Goal: Task Accomplishment & Management: Use online tool/utility

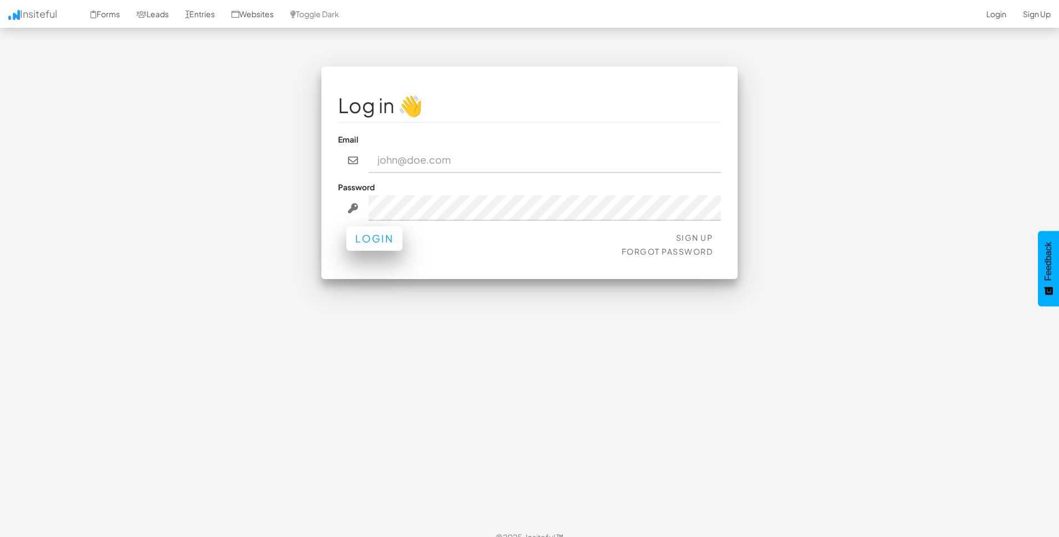
type input "dev-support@ibuynew.com.au"
click at [382, 241] on button "Login" at bounding box center [374, 238] width 56 height 24
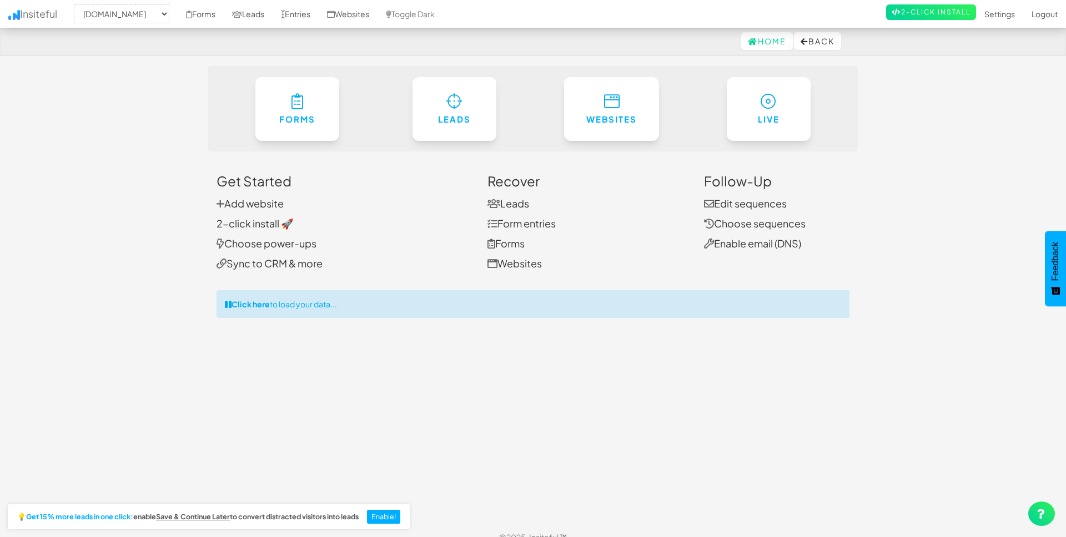
select select "1314"
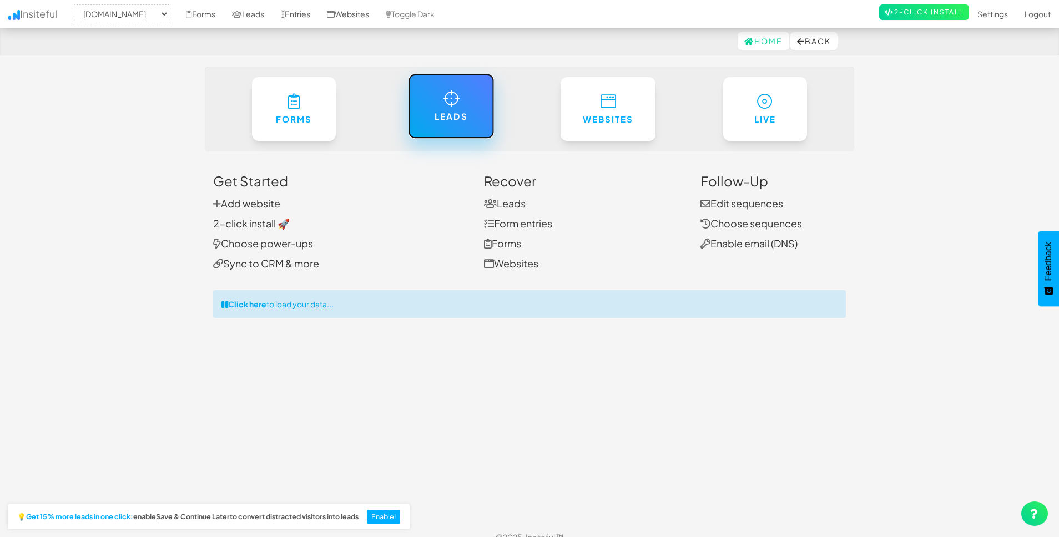
click at [441, 120] on h6 "Leads" at bounding box center [451, 116] width 41 height 9
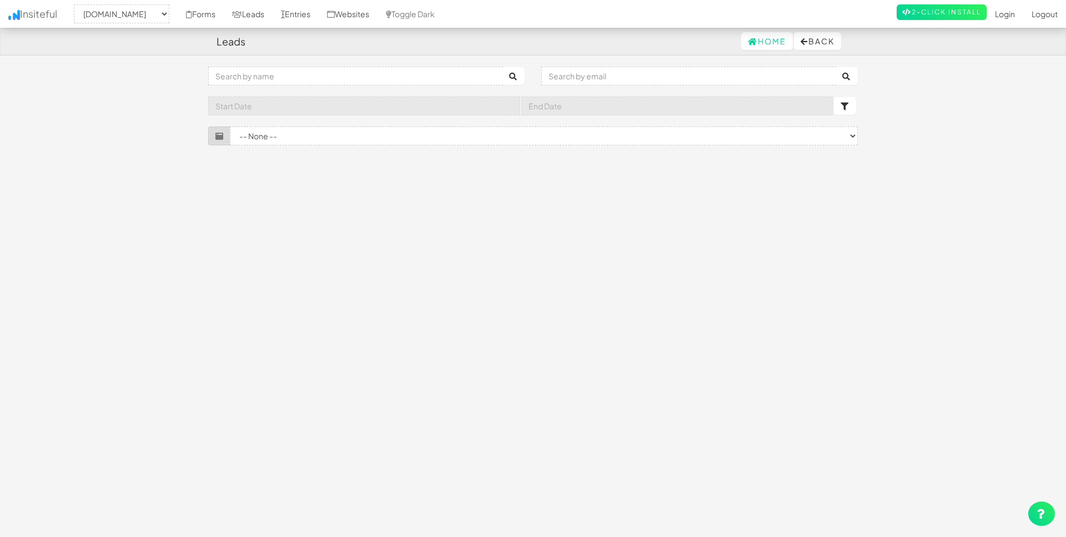
select select "1314"
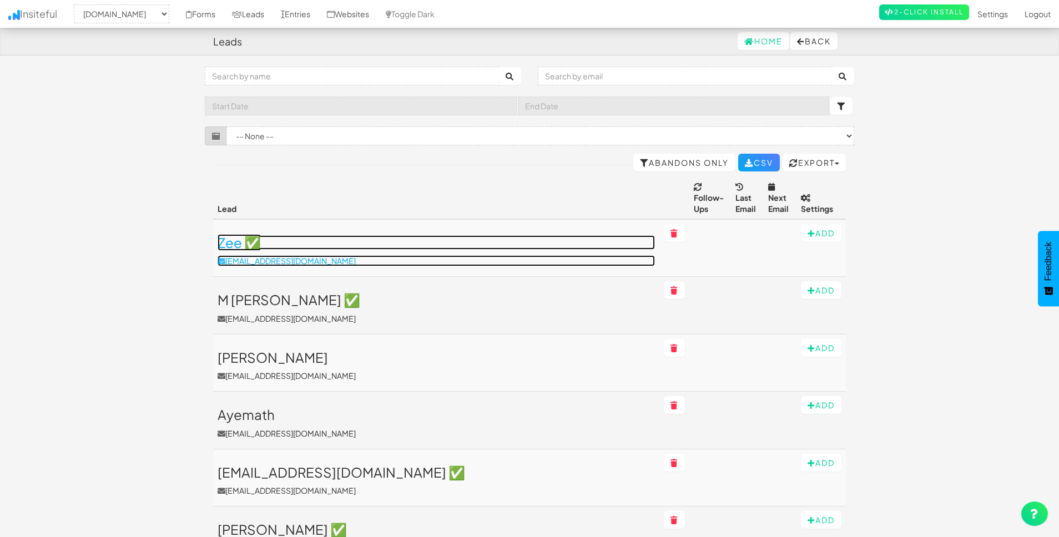
click at [228, 243] on h3 "Zee ✅" at bounding box center [436, 242] width 437 height 14
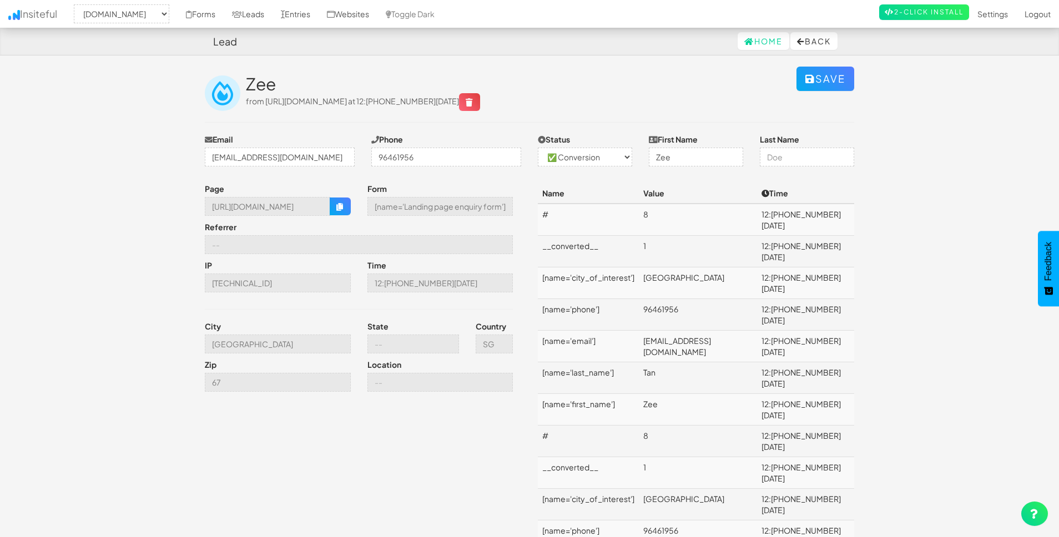
select select "1314"
select select "1"
drag, startPoint x: 389, startPoint y: 103, endPoint x: 442, endPoint y: 100, distance: 53.3
click at [442, 100] on span "from https://www.ibuynew.com.au/lp/hub-singapore at 12:22 09.17.25" at bounding box center [363, 101] width 234 height 10
copy span "hub-singapore"
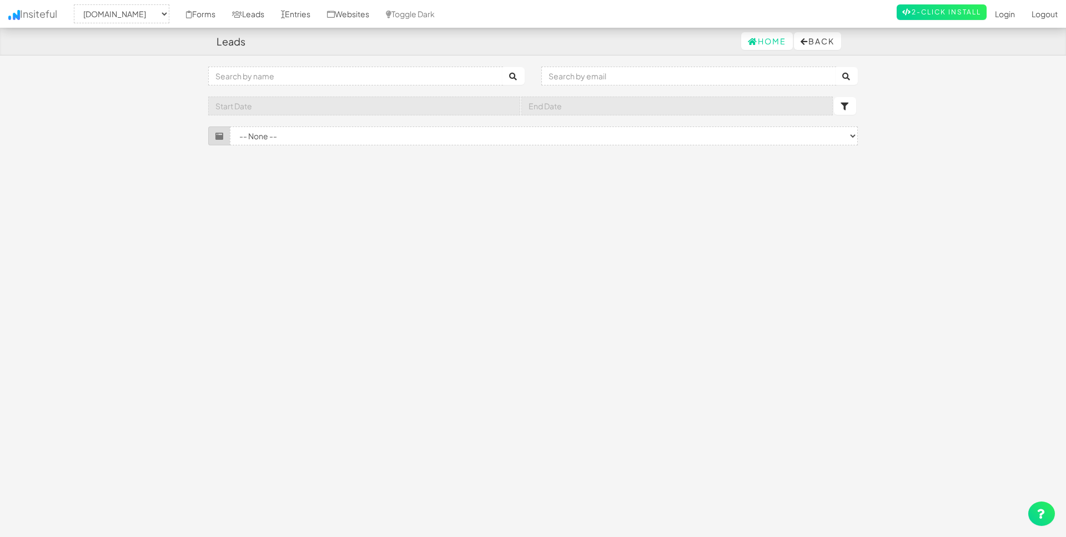
select select "1314"
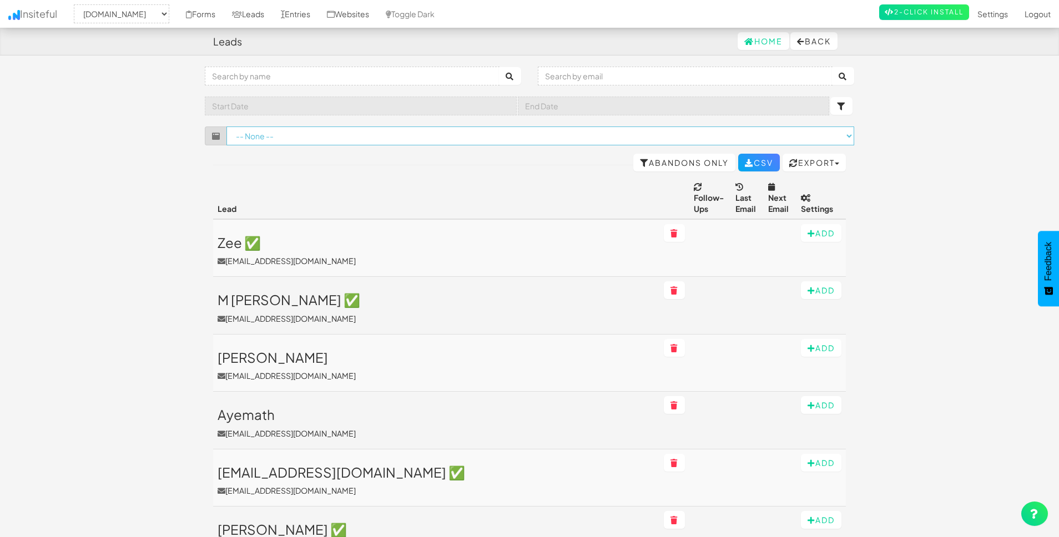
click at [347, 139] on select "-- None -- ([DOMAIN_NAME]/developments/nsw/sydney[name='OTP guide download']) (…" at bounding box center [540, 136] width 628 height 19
click at [528, 143] on select "-- None -- ([DOMAIN_NAME]/developments/nsw/sydney[name='OTP guide download']) (…" at bounding box center [540, 136] width 628 height 19
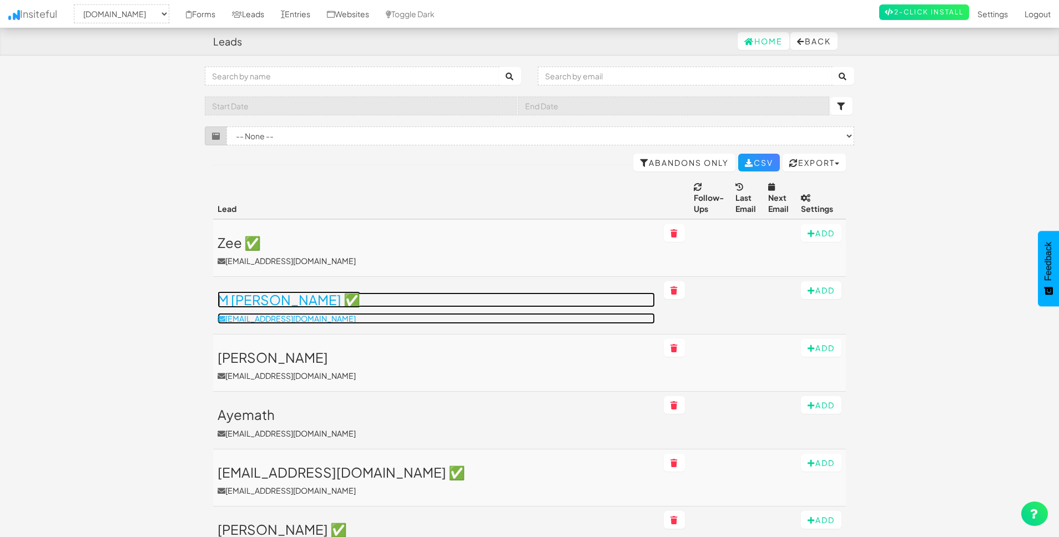
click at [359, 295] on h3 "M [PERSON_NAME] ✅" at bounding box center [436, 299] width 437 height 14
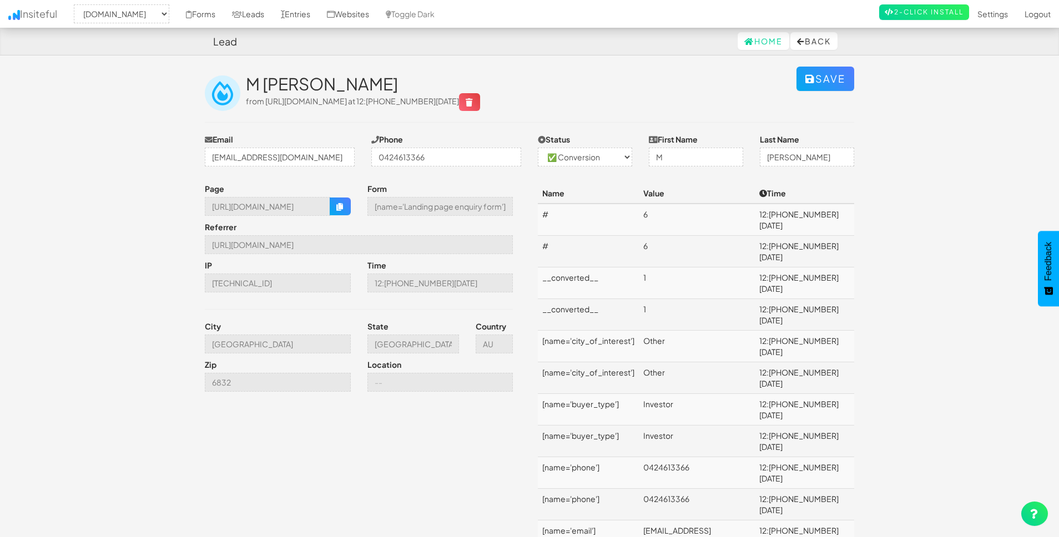
select select "1314"
select select "1"
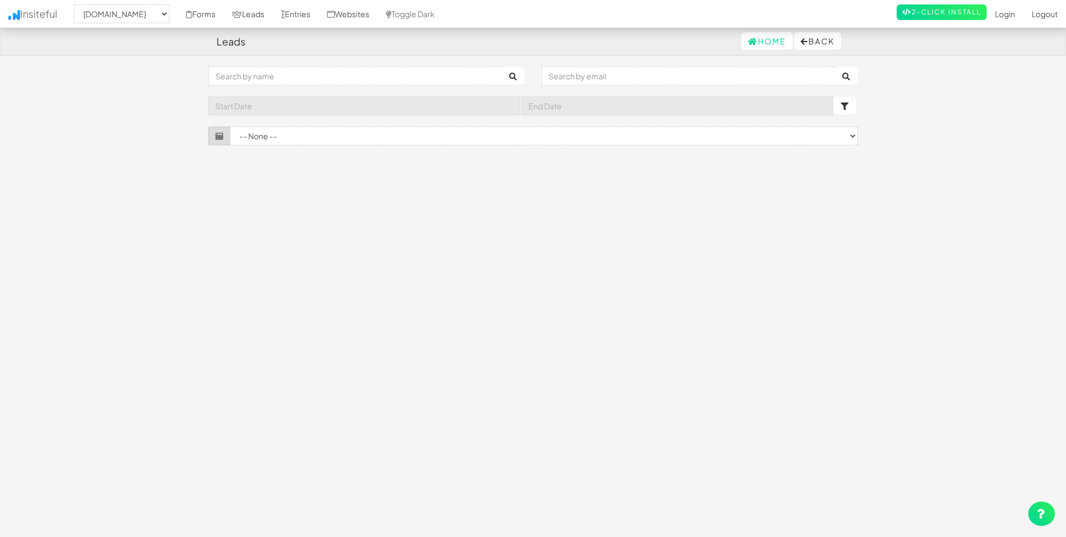
select select "1314"
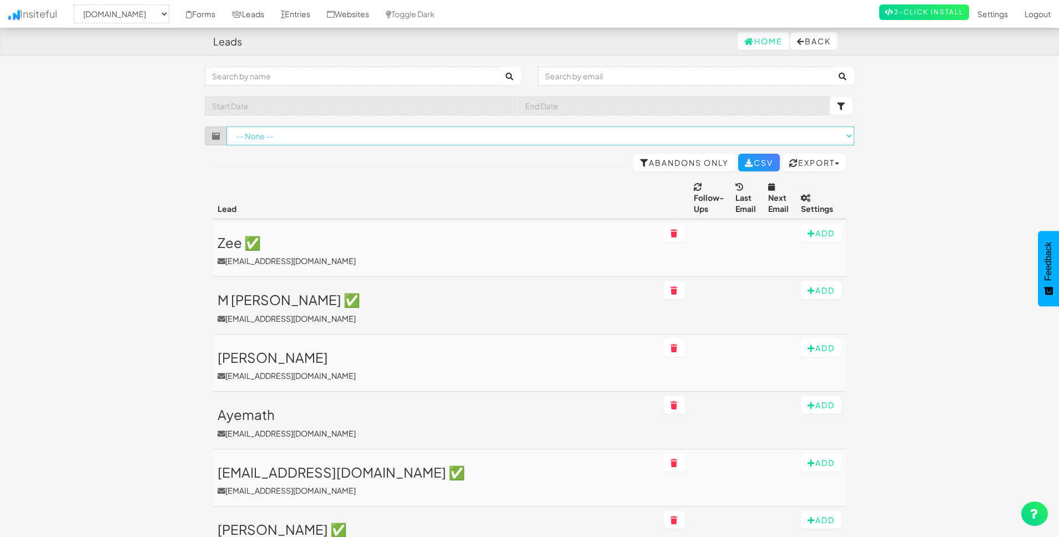
click at [460, 139] on select "-- None -- (www.ibuynew.com.au/townhouses/vic/melbourne/east/clayton[name='Subs…" at bounding box center [540, 136] width 628 height 19
click at [588, 74] on input "text" at bounding box center [685, 76] width 295 height 19
click at [403, 69] on input "text" at bounding box center [352, 76] width 295 height 19
type input "singapore"
click at [499, 67] on button "submit" at bounding box center [510, 76] width 22 height 18
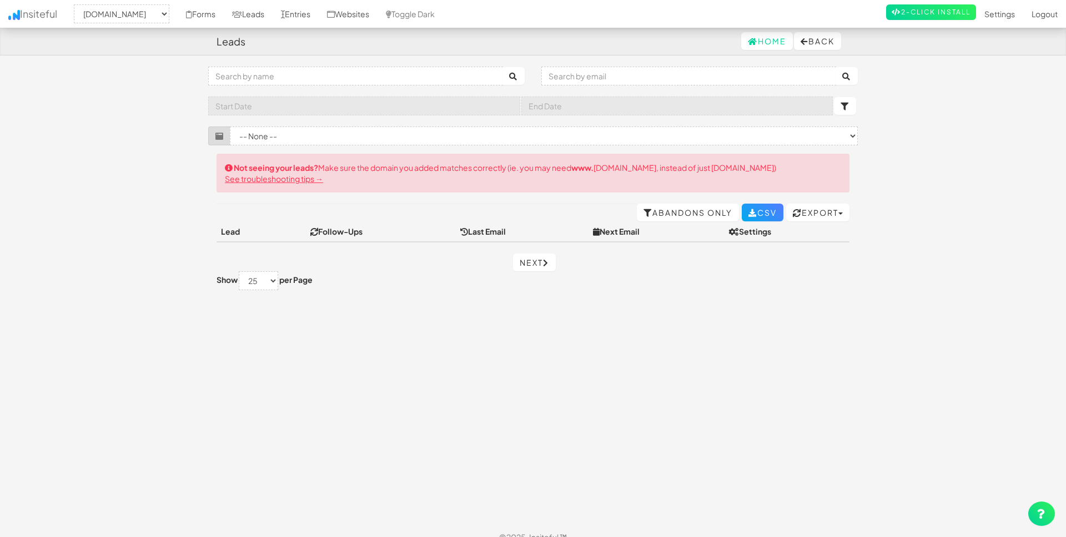
select select "1314"
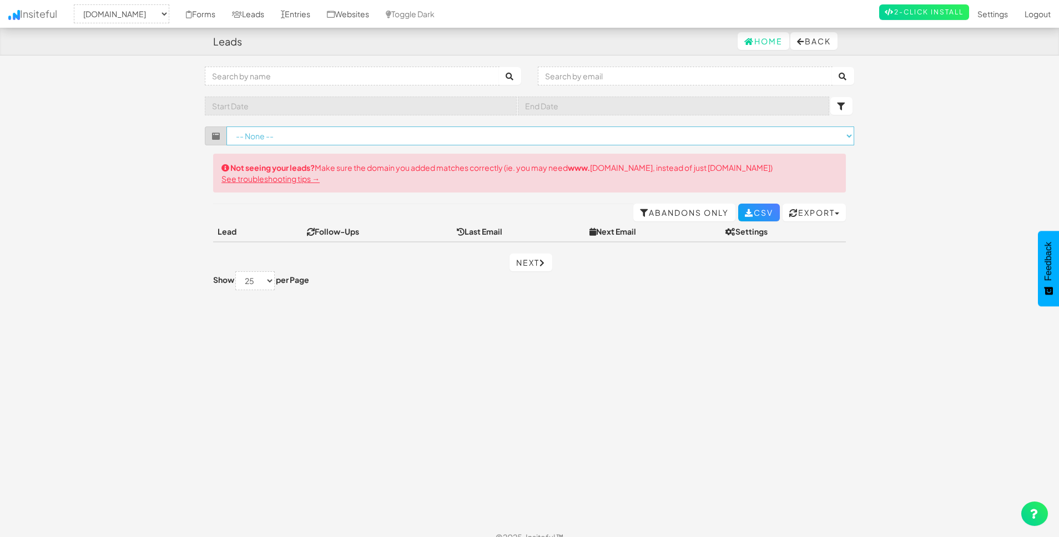
click at [387, 139] on select "-- None -- ([DOMAIN_NAME]/townhouses/vic/melbourne/east/balwyn-north/perfect-lo…" at bounding box center [540, 136] width 628 height 19
click at [320, 138] on select "-- None -- ([DOMAIN_NAME]/townhouses/vic/melbourne/east/balwyn-north/perfect-lo…" at bounding box center [540, 136] width 628 height 19
select select "f67566464a76d03.18674170"
click at [226, 127] on select "-- None -- ([DOMAIN_NAME]/townhouses/vic/melbourne/east/balwyn-north/perfect-lo…" at bounding box center [540, 136] width 628 height 19
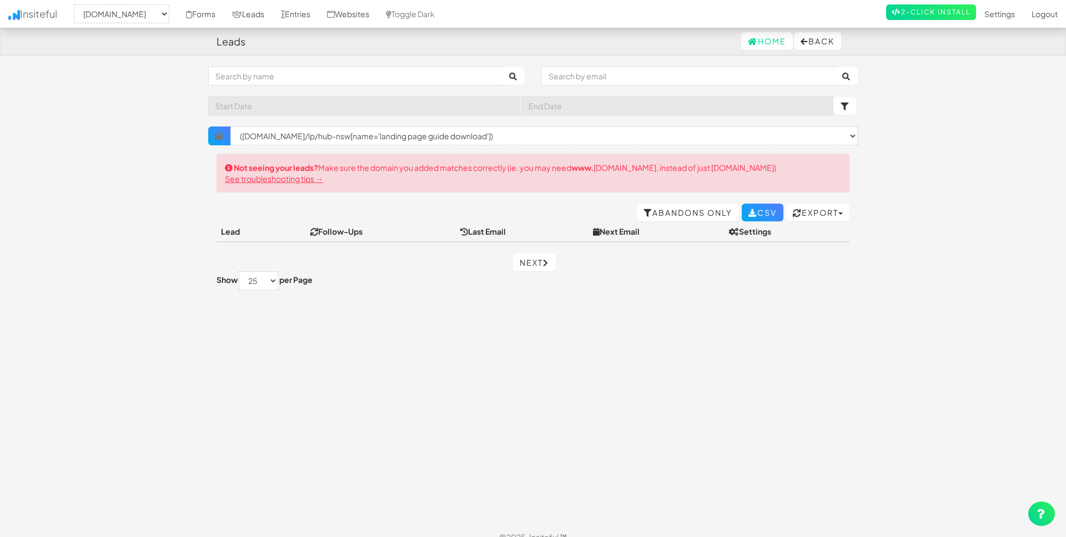
select select "1314"
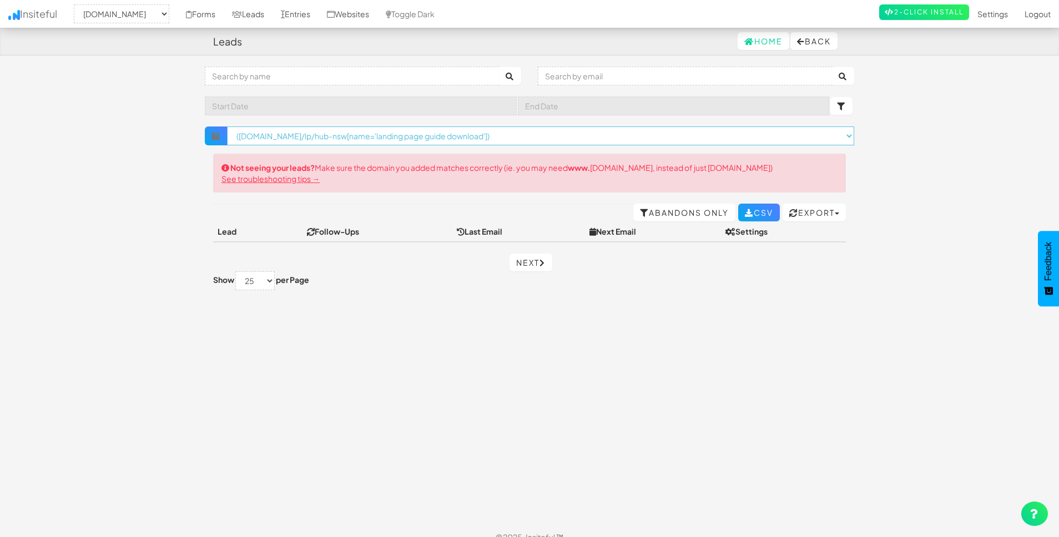
click at [534, 138] on select "× Clear Filter ([DOMAIN_NAME]/lp/hub-qld[name='OTP guide download']) ([DOMAIN_N…" at bounding box center [540, 136] width 627 height 19
click at [227, 127] on select "× Clear Filter (www.ibuynew.com.au/lp/hub-qld[name='OTP guide download']) (www.…" at bounding box center [540, 136] width 627 height 19
click at [500, 138] on select "× Clear Filter (www.ibuynew.com.au/lp/hub-qld[name='OTP guide download']) (www.…" at bounding box center [540, 136] width 627 height 19
select select "f68b5a01e24b826.62699545"
click at [227, 127] on select "× Clear Filter (www.ibuynew.com.au/lp/hub-qld[name='OTP guide download']) (www.…" at bounding box center [540, 136] width 627 height 19
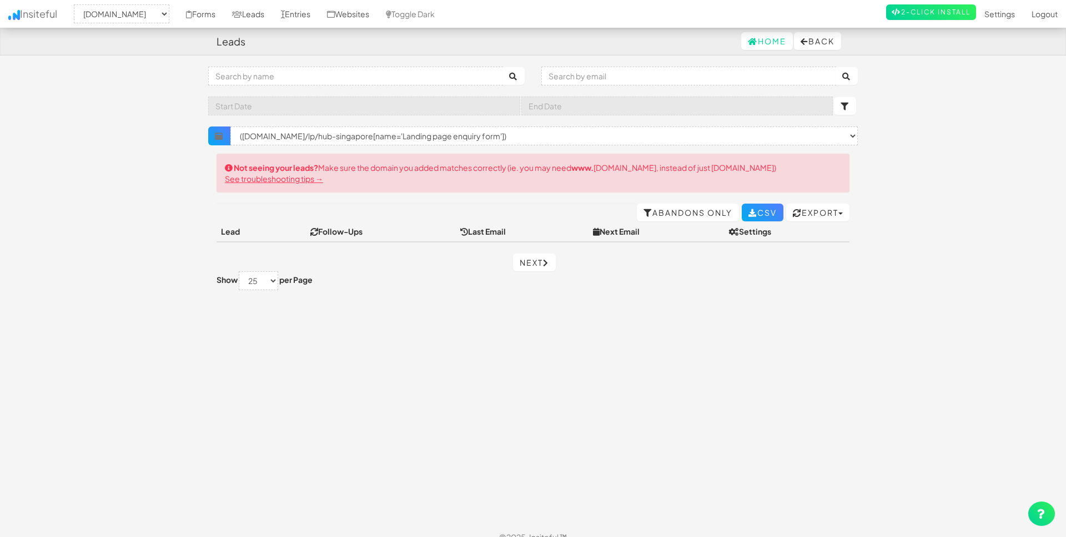
select select "1314"
select select "f68b5a01e24b826.62699545"
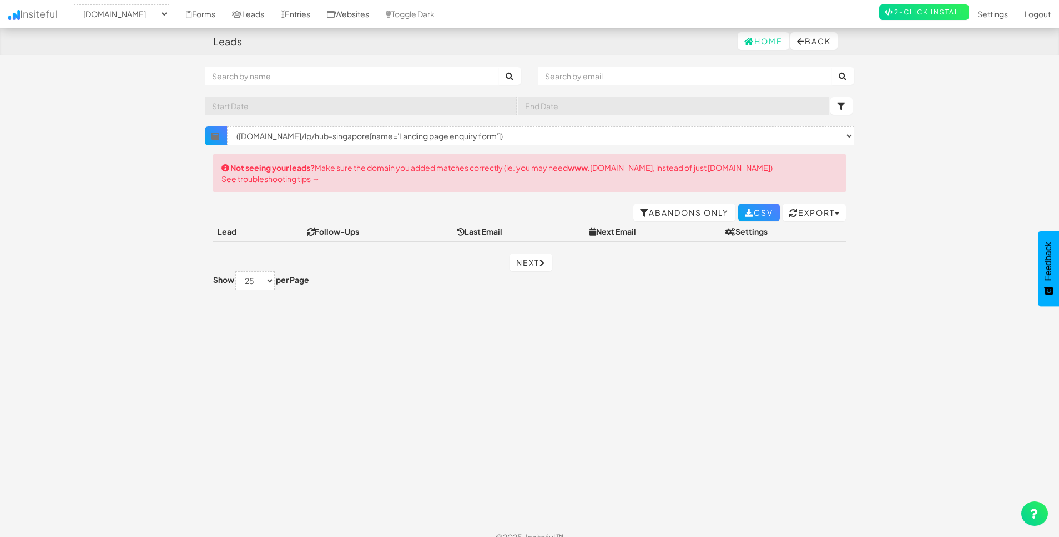
click at [909, 169] on body "Leads Home Back Toggle navigation Insiteful -- None -- [DOMAIN_NAME] [DOMAIN_NA…" at bounding box center [529, 275] width 1059 height 551
click at [690, 139] on select "× Clear Filter ([DOMAIN_NAME]/house-and-land-packages/qld/brisbane/redcliffe-br…" at bounding box center [540, 136] width 627 height 19
click at [227, 127] on select "× Clear Filter ([DOMAIN_NAME]/house-and-land-packages/qld/brisbane/redcliffe-br…" at bounding box center [540, 136] width 627 height 19
click at [470, 78] on input "text" at bounding box center [352, 76] width 295 height 19
click at [499, 67] on button "submit" at bounding box center [510, 76] width 22 height 18
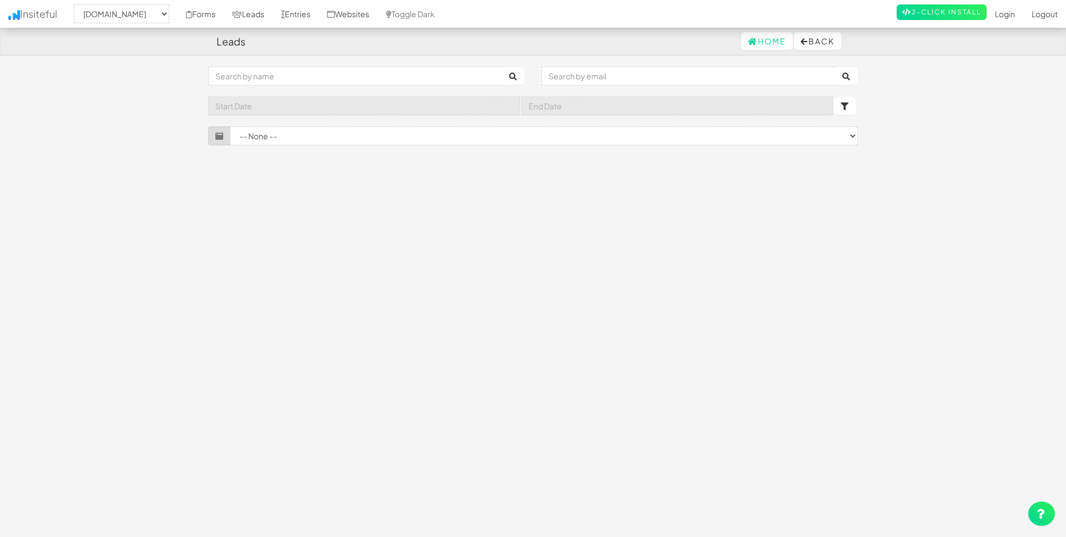
select select "1314"
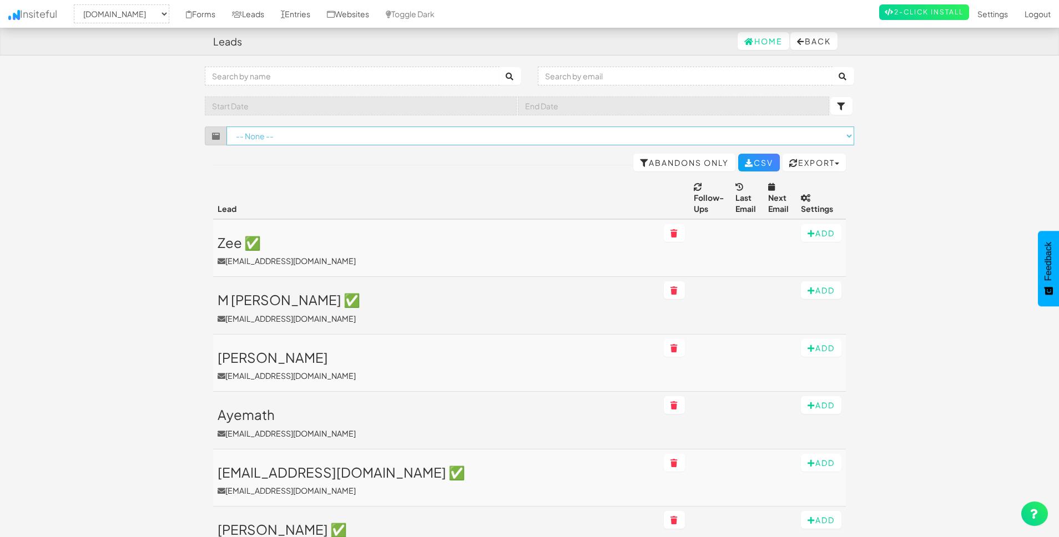
click at [483, 132] on select "-- None -- (www.ibuynew.com.au/townhouses/qld/south-east/gold-coast[name='Help …" at bounding box center [540, 136] width 628 height 19
click at [307, 13] on link "Entries" at bounding box center [296, 14] width 46 height 28
click at [309, 13] on link "Entries" at bounding box center [296, 14] width 46 height 28
click at [317, 18] on link "Entries" at bounding box center [296, 14] width 46 height 28
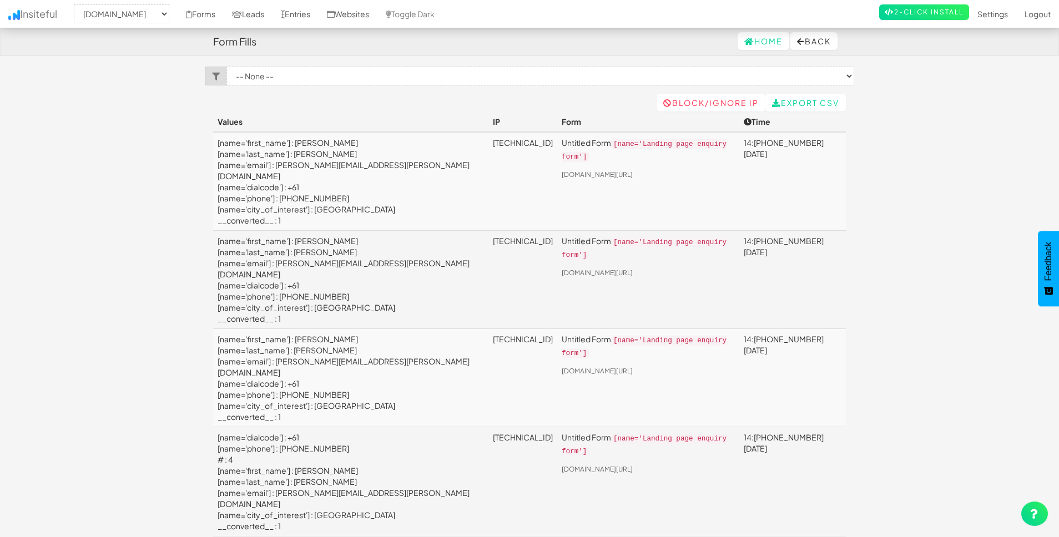
select select "1314"
click at [402, 75] on select "-- None -- Untitled Form ([DOMAIN_NAME]/lp/hub-singapore[name='Landing page enq…" at bounding box center [540, 76] width 628 height 19
select select "f68b5a01e24b826.62699545"
click at [226, 67] on select "-- None -- Untitled Form ([DOMAIN_NAME]/lp/hub-singapore[name='Landing page enq…" at bounding box center [540, 76] width 628 height 19
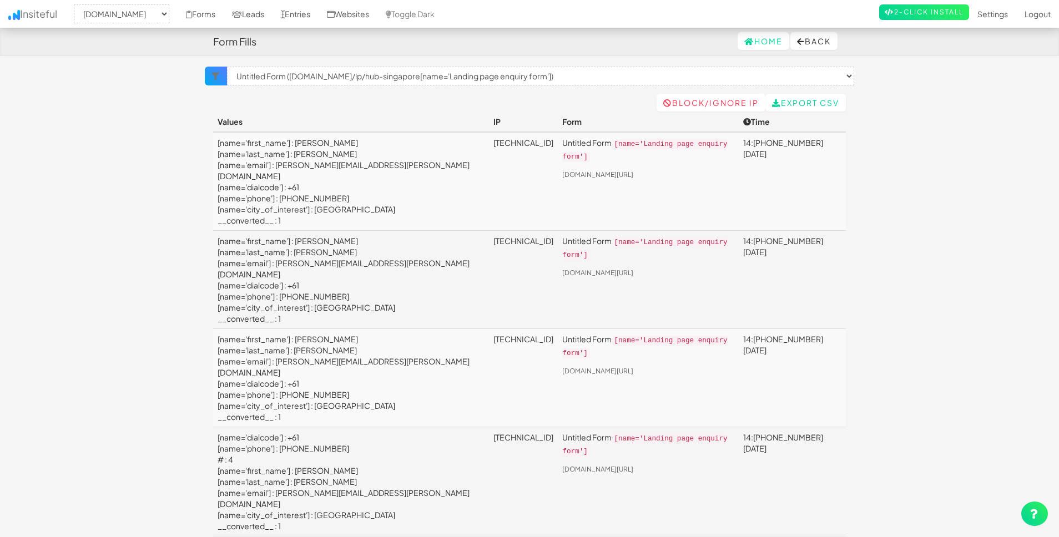
select select "1314"
select select "f68b5a01e24b826.62699545"
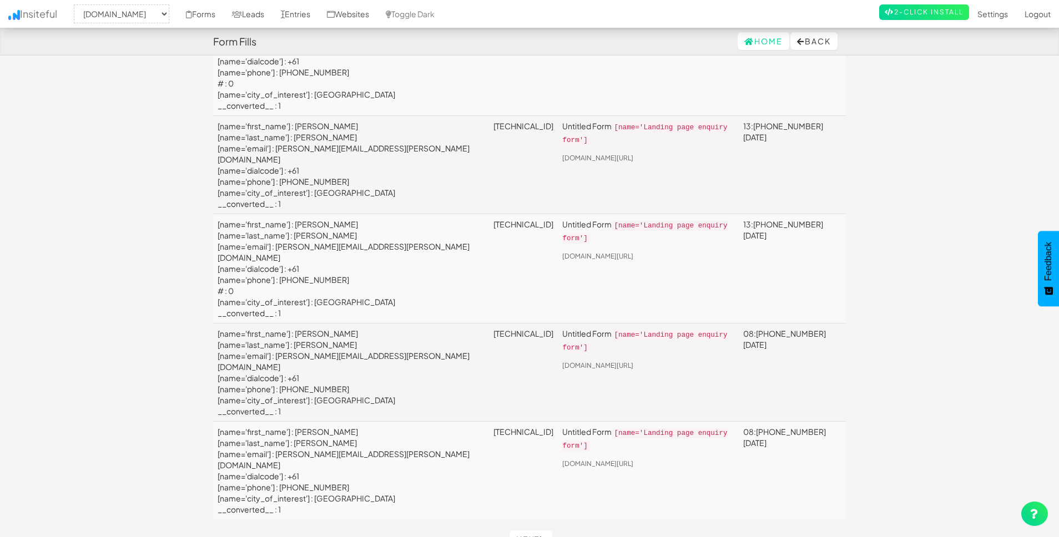
scroll to position [2010, 0]
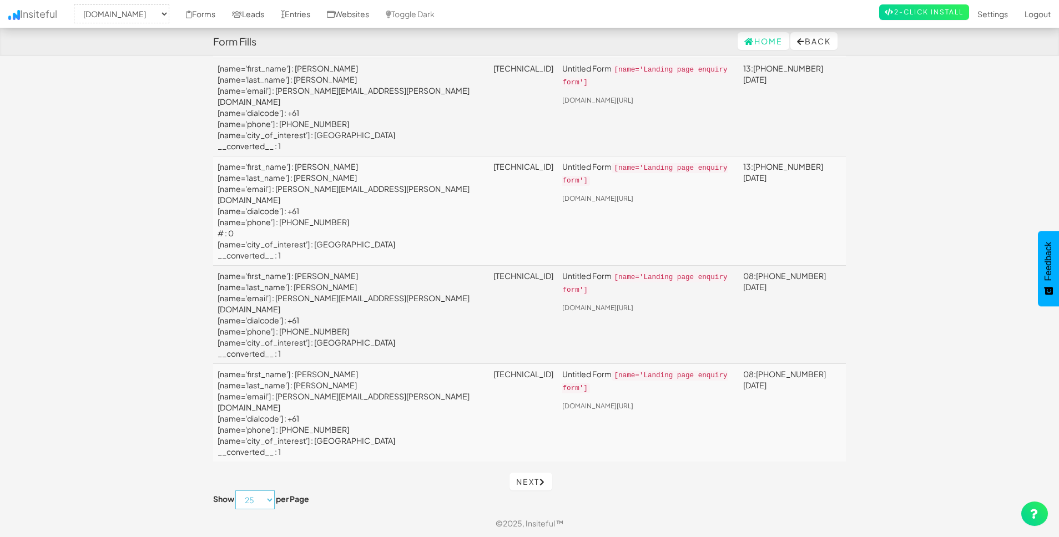
click at [253, 503] on select "10 25 50 75 100" at bounding box center [254, 500] width 39 height 19
select select "100"
click at [236, 491] on select "10 25 50 75 100" at bounding box center [254, 500] width 39 height 19
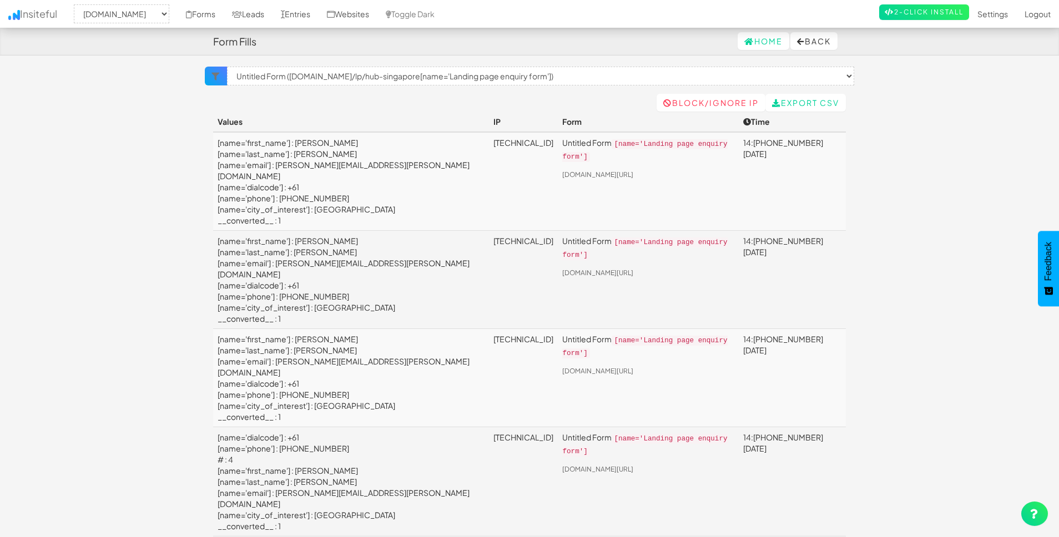
select select "1314"
select select "f68b5a01e24b826.62699545"
select select "100"
click at [825, 103] on link "Export CSV" at bounding box center [805, 103] width 80 height 18
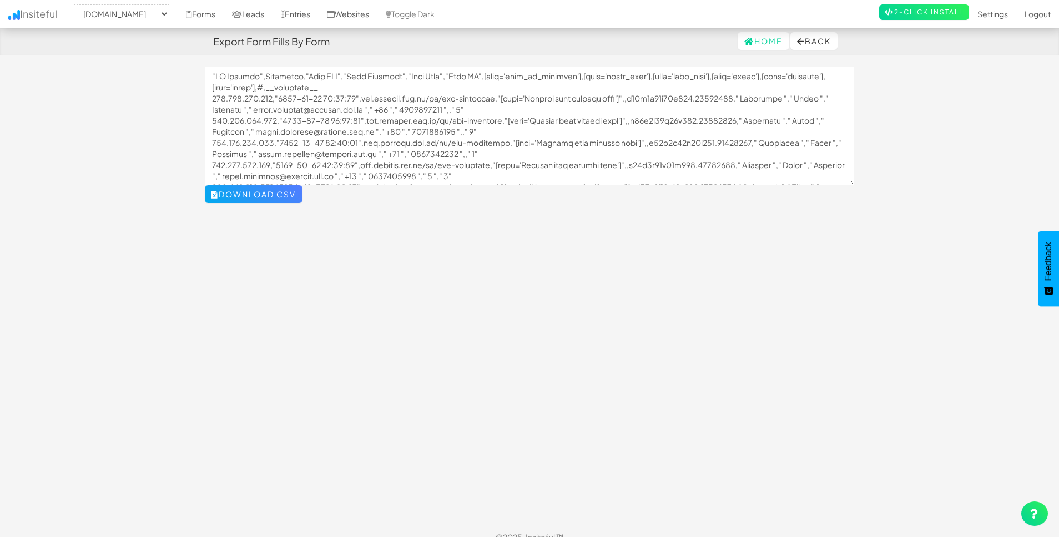
select select "1314"
click at [289, 200] on button "Download CSV" at bounding box center [254, 194] width 98 height 18
